Goal: Task Accomplishment & Management: Use online tool/utility

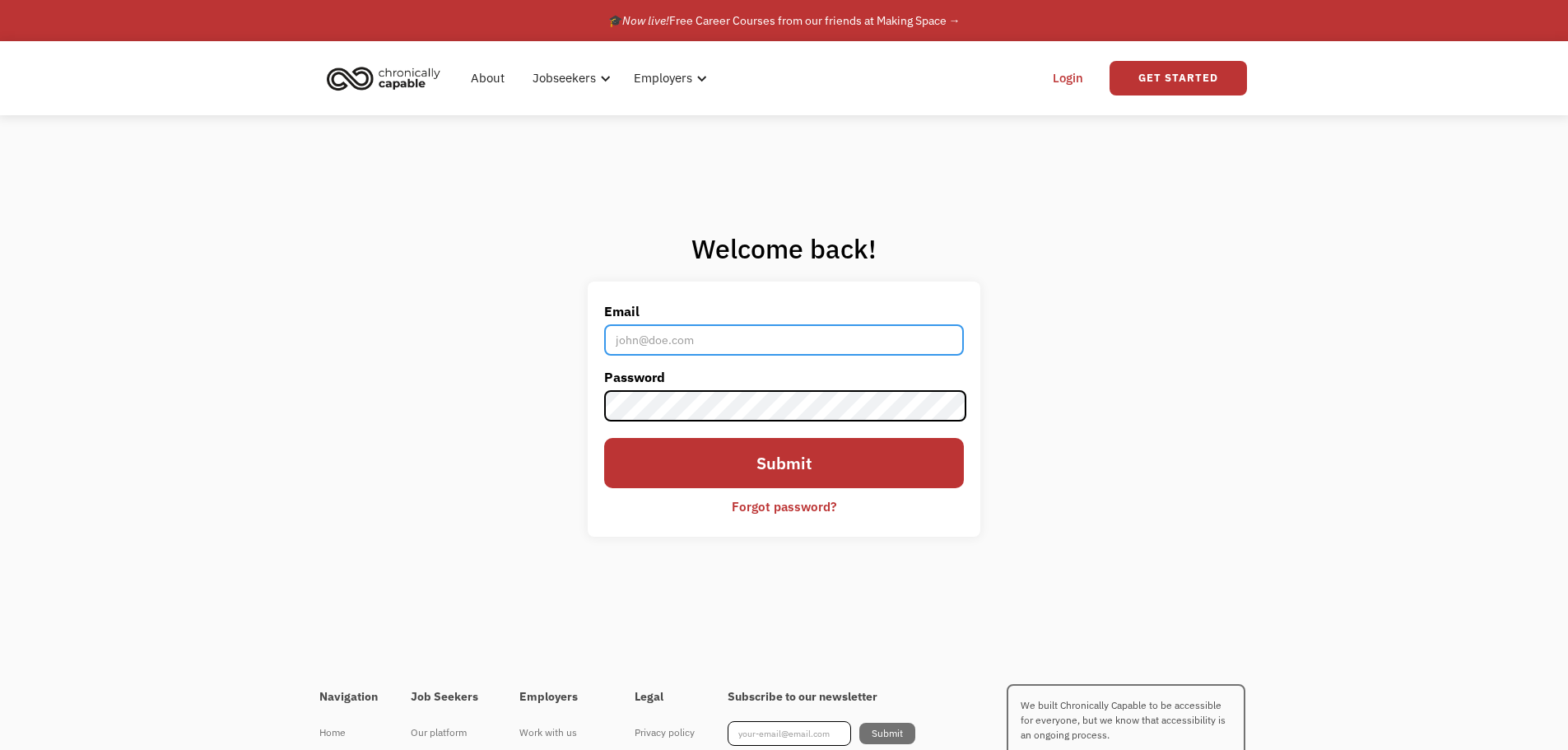
type input "[EMAIL_ADDRESS][DOMAIN_NAME]"
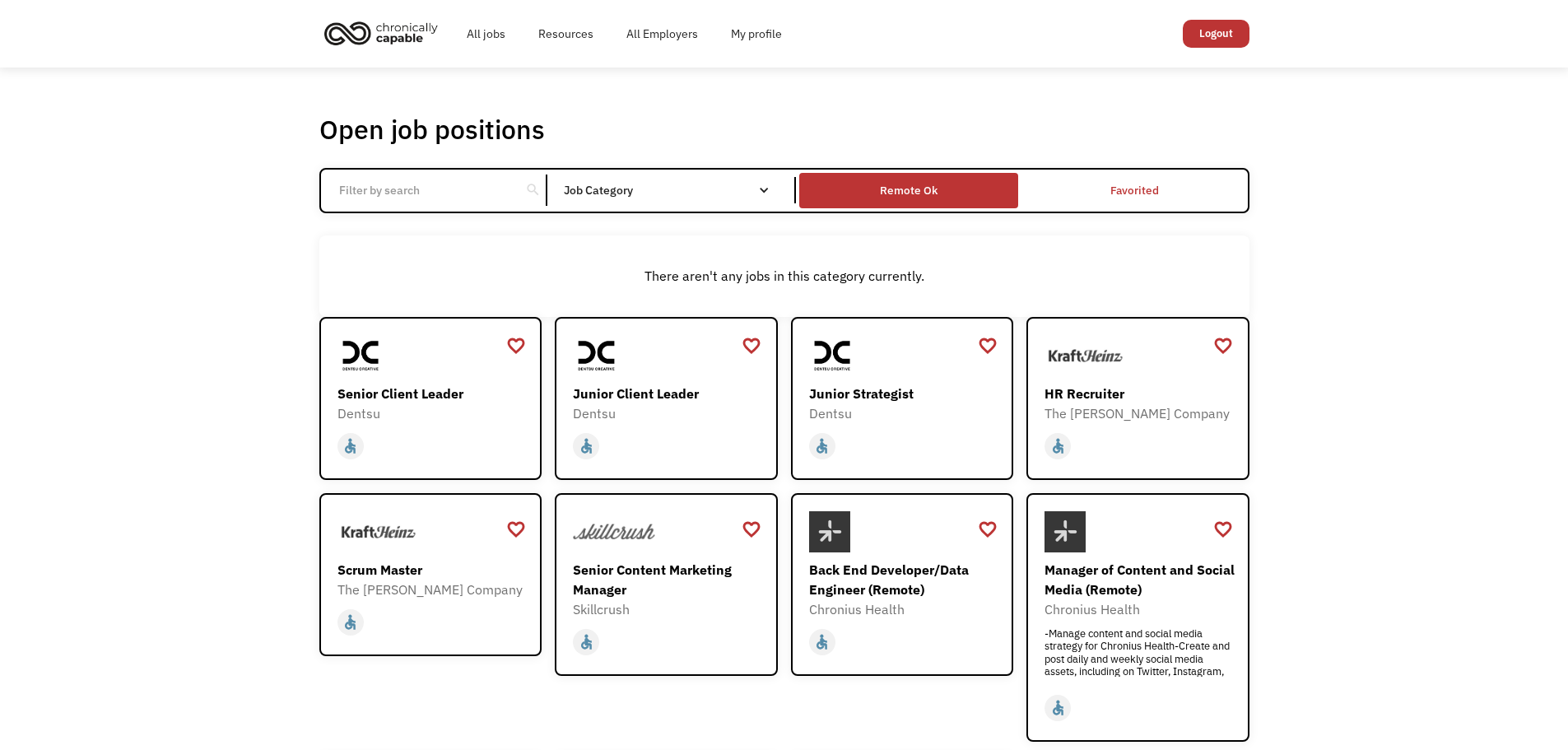
click at [979, 196] on div "Remote Ok" at bounding box center [909, 190] width 219 height 27
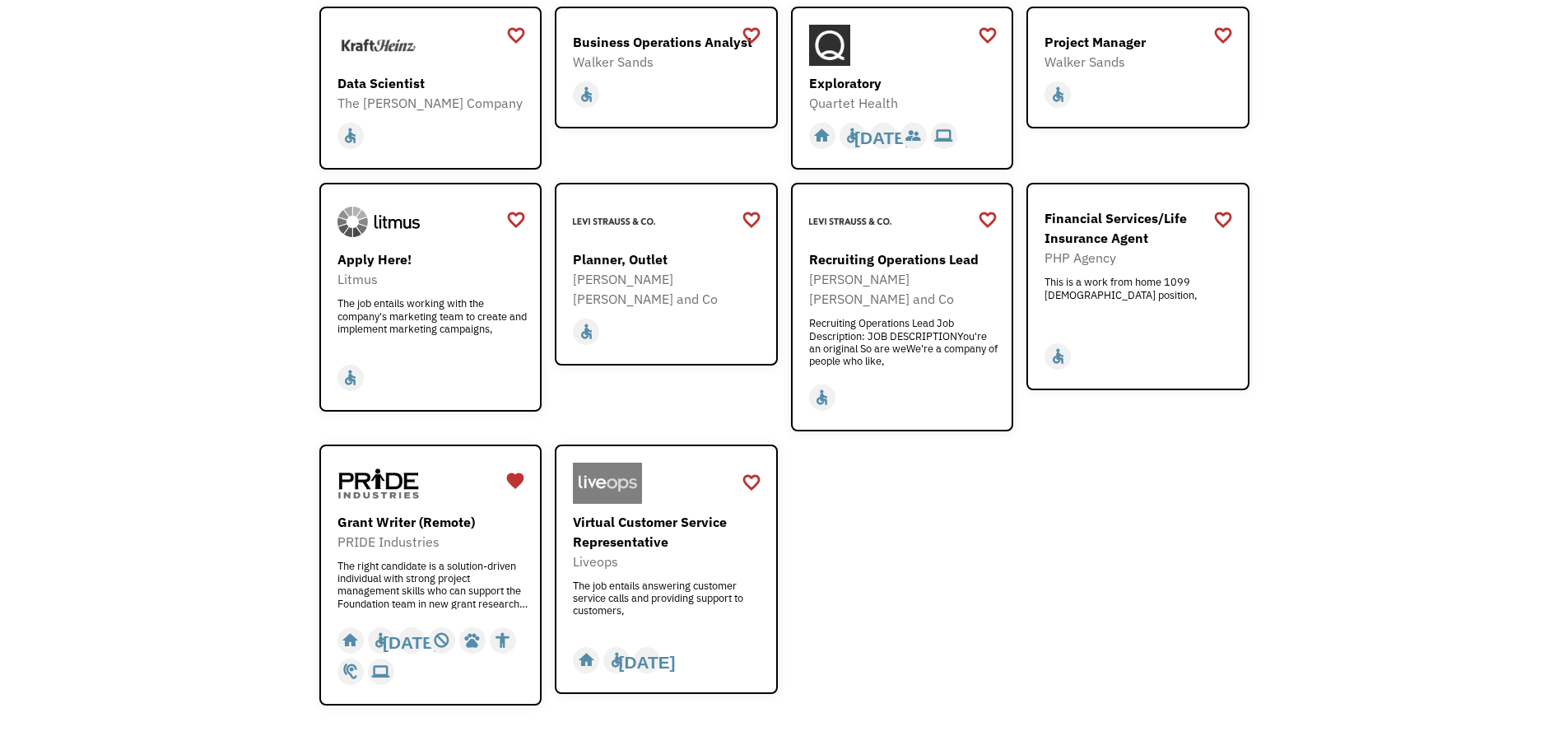
scroll to position [2054, 0]
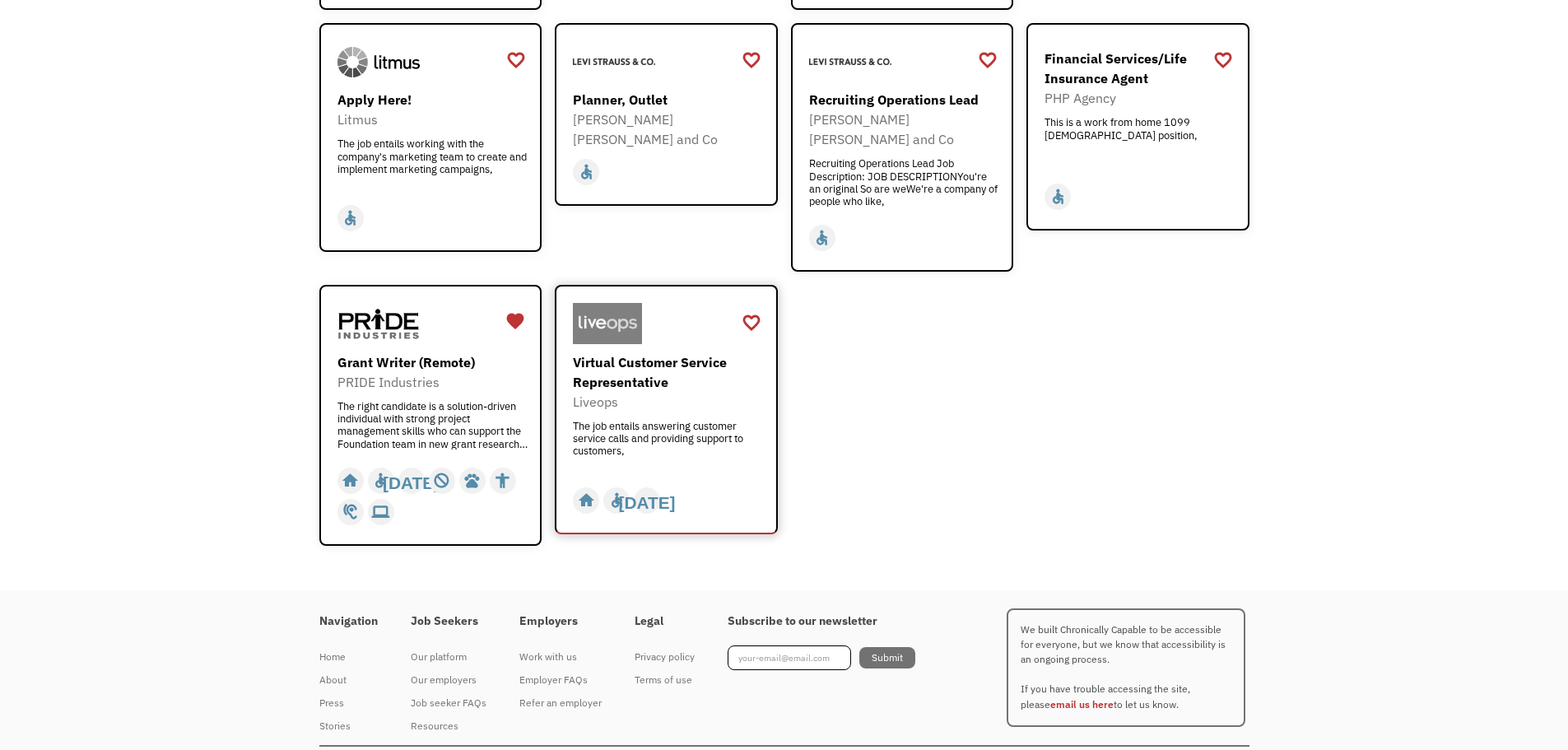
click at [677, 353] on div "Virtual Customer Service Representative" at bounding box center [669, 372] width 191 height 39
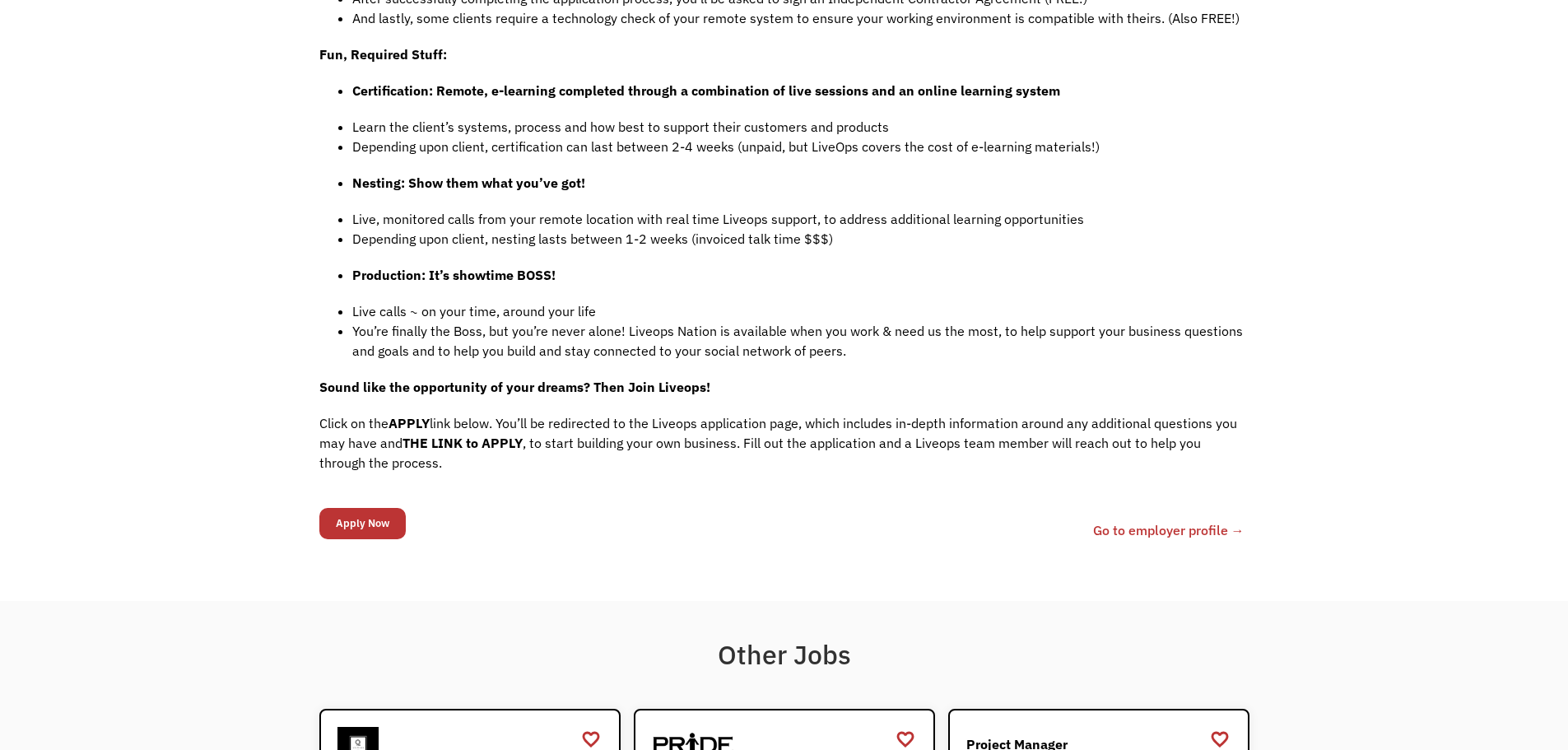
scroll to position [1597, 0]
